Goal: Task Accomplishment & Management: Use online tool/utility

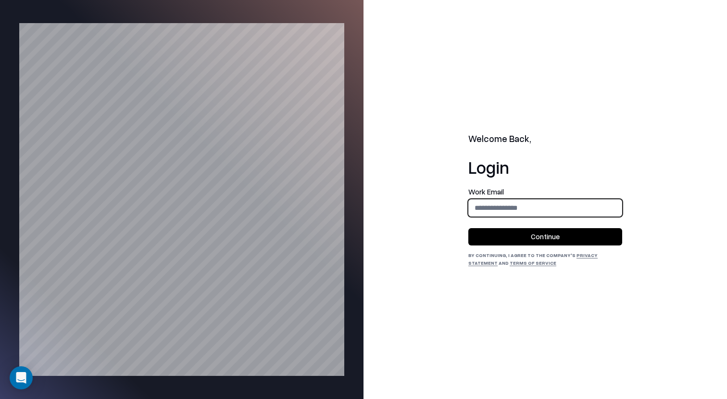
type input "**********"
click at [537, 238] on button "Continue" at bounding box center [545, 236] width 154 height 17
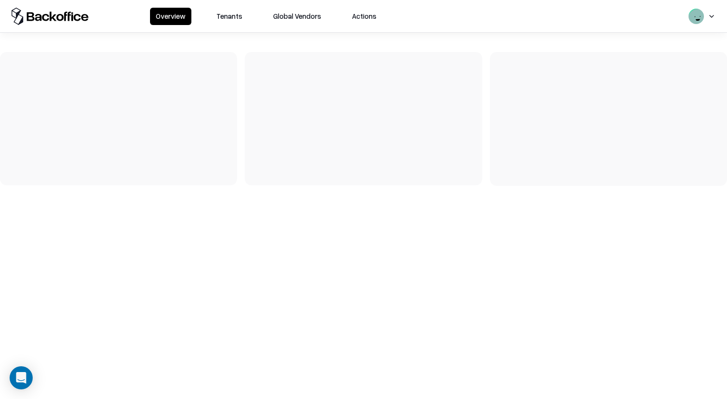
click at [220, 22] on button "Tenants" at bounding box center [230, 16] width 38 height 17
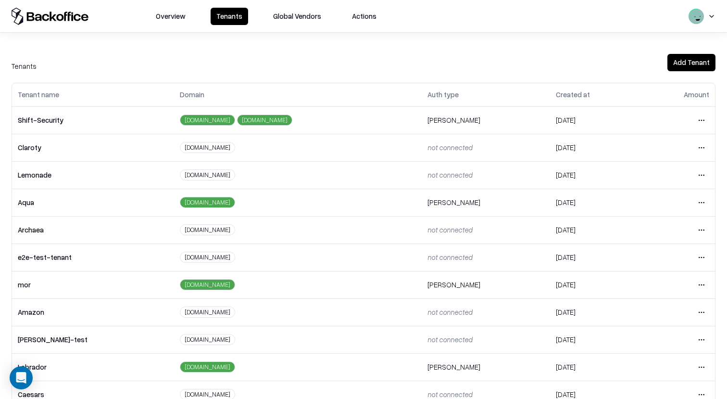
scroll to position [185, 0]
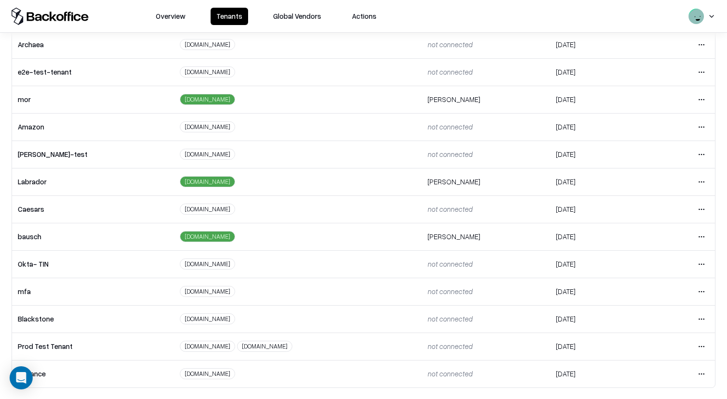
click at [703, 237] on html "Overview Tenants Global Vendors Actions Tenants Add Tenant Tenant name Domain A…" at bounding box center [363, 199] width 727 height 399
click at [651, 314] on div "Login to tenant" at bounding box center [661, 316] width 104 height 19
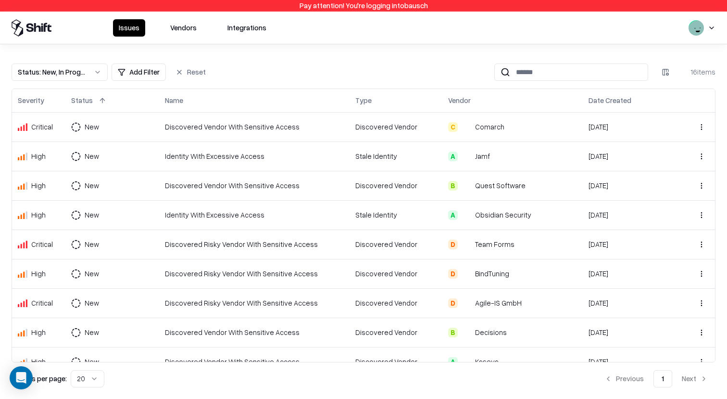
click at [181, 32] on button "Vendors" at bounding box center [183, 27] width 38 height 17
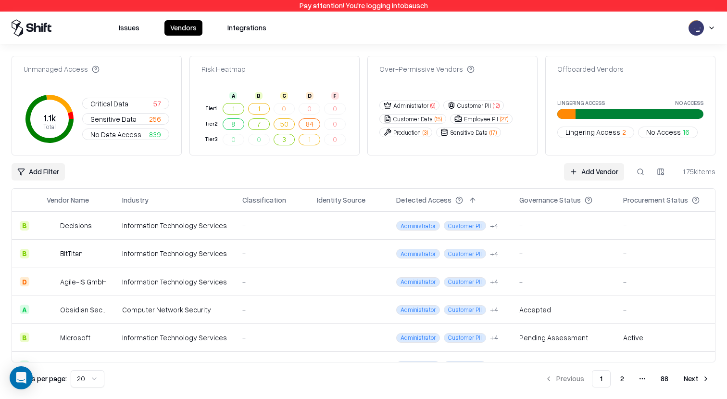
click at [43, 181] on div "Unmanaged Access 1.1k Total Critical Data 57 Sensitive Data 256 No Data Access …" at bounding box center [364, 221] width 704 height 331
click at [49, 173] on html "Pay attention! You're logging into bausch Issues Vendors Integrations Unmanaged…" at bounding box center [363, 199] width 727 height 399
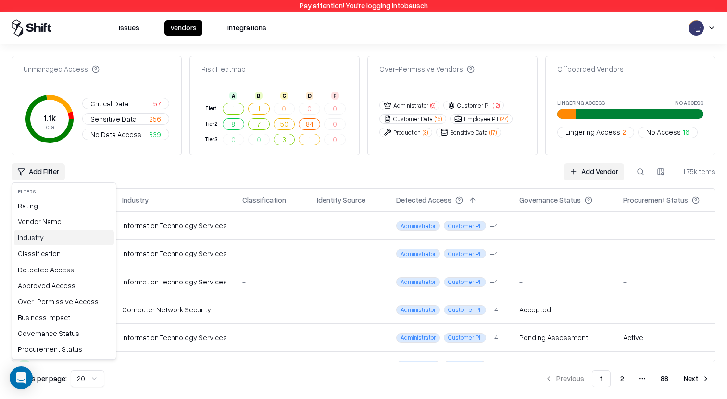
click at [48, 239] on div "Industry" at bounding box center [64, 237] width 100 height 16
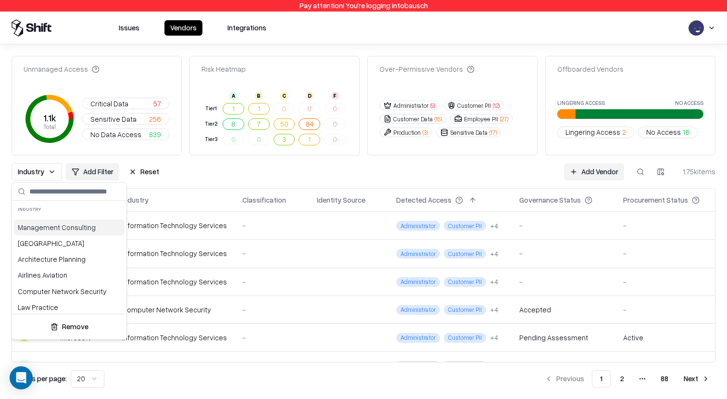
click at [89, 223] on div "Management Consulting" at bounding box center [69, 227] width 111 height 16
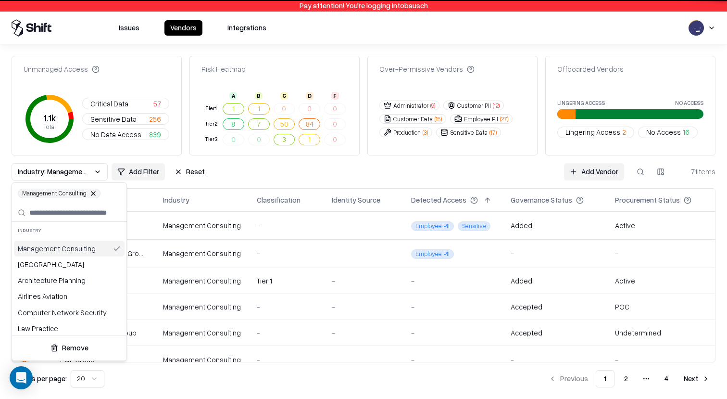
click at [275, 176] on html "Pay attention! You're logging into bausch Issues Vendors Integrations Unmanaged…" at bounding box center [363, 199] width 727 height 399
